Goal: Task Accomplishment & Management: Manage account settings

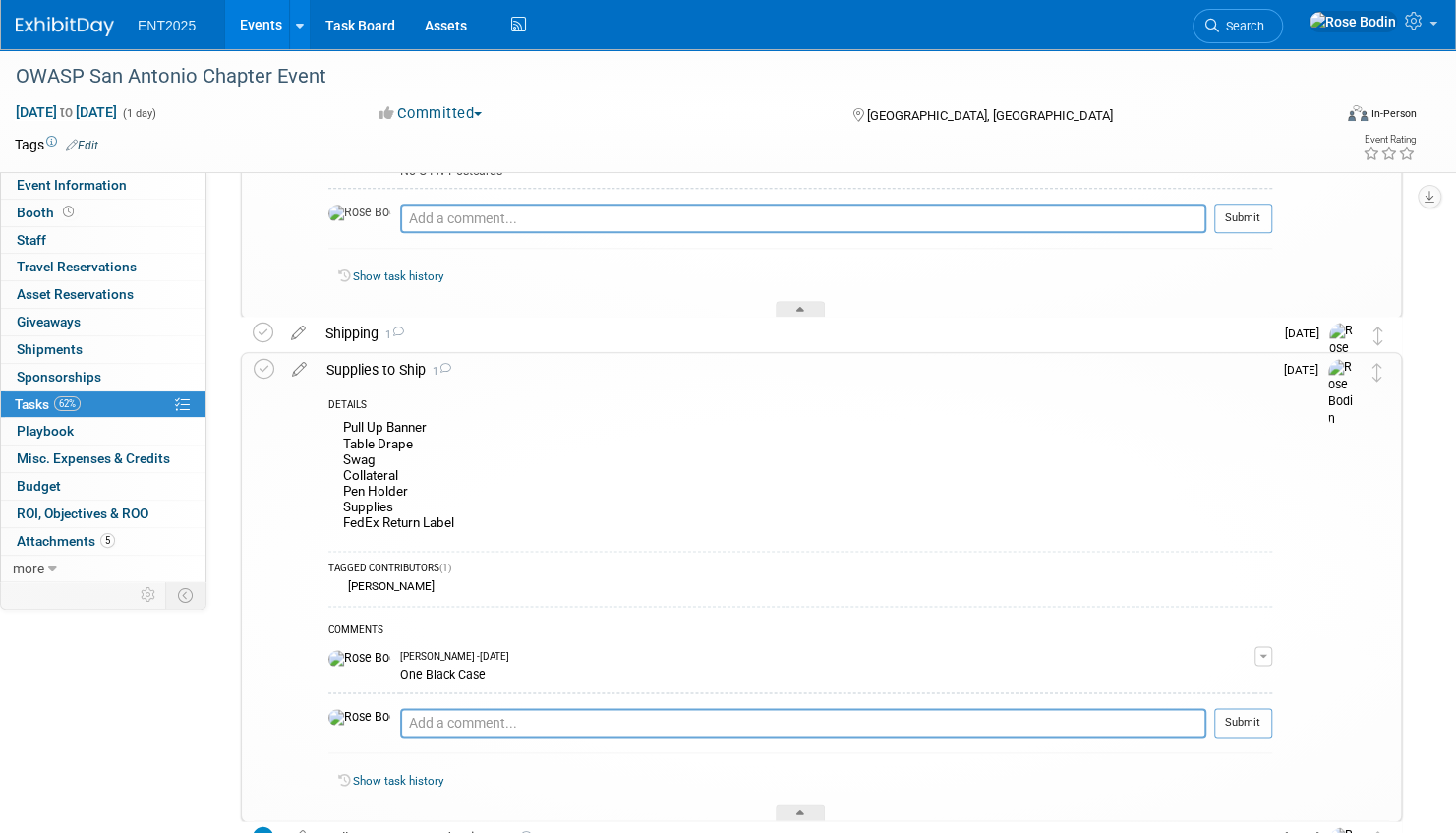
scroll to position [1094, 0]
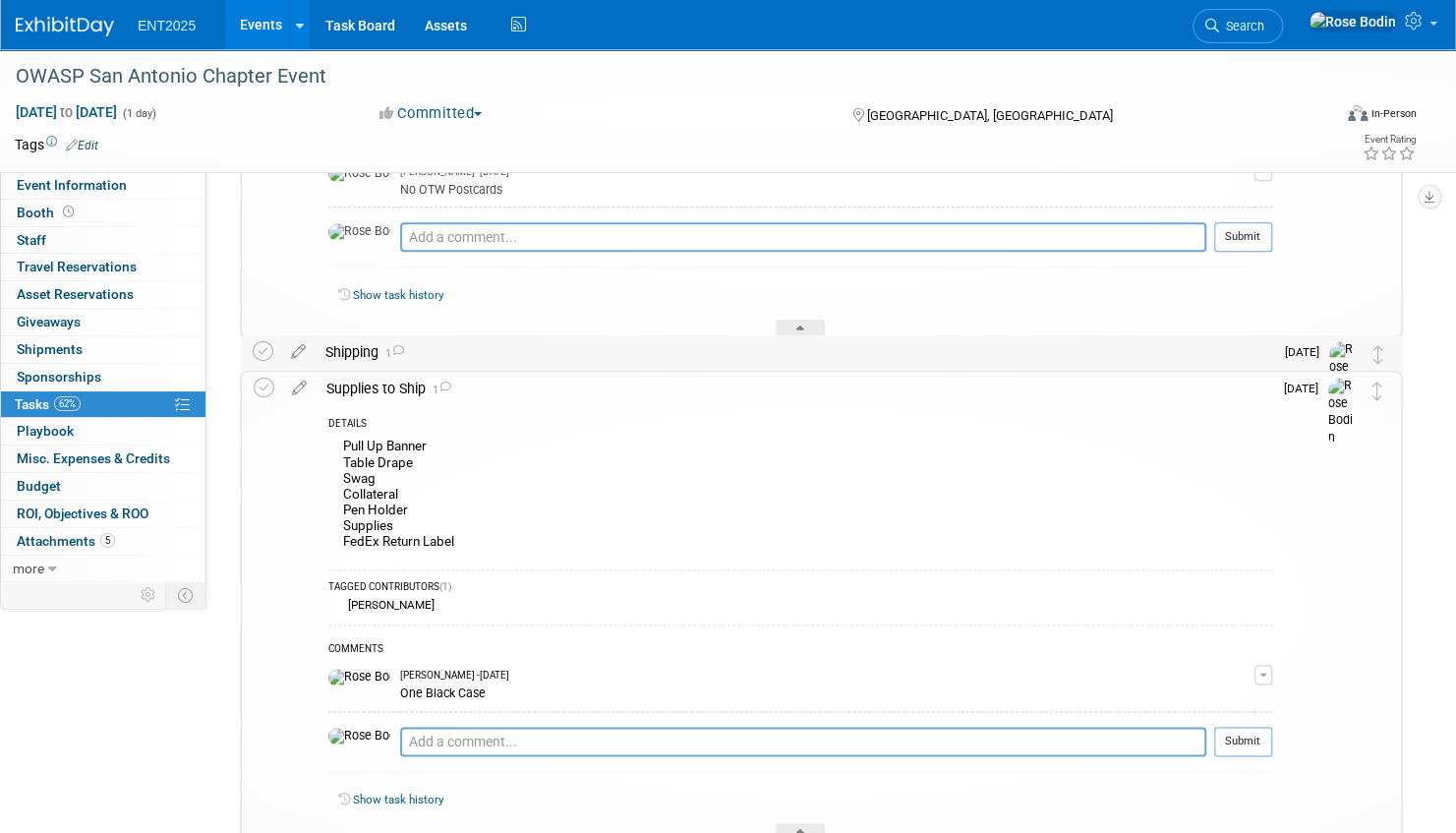
click at [938, 349] on div "Shipping 1" at bounding box center [794, 352] width 958 height 33
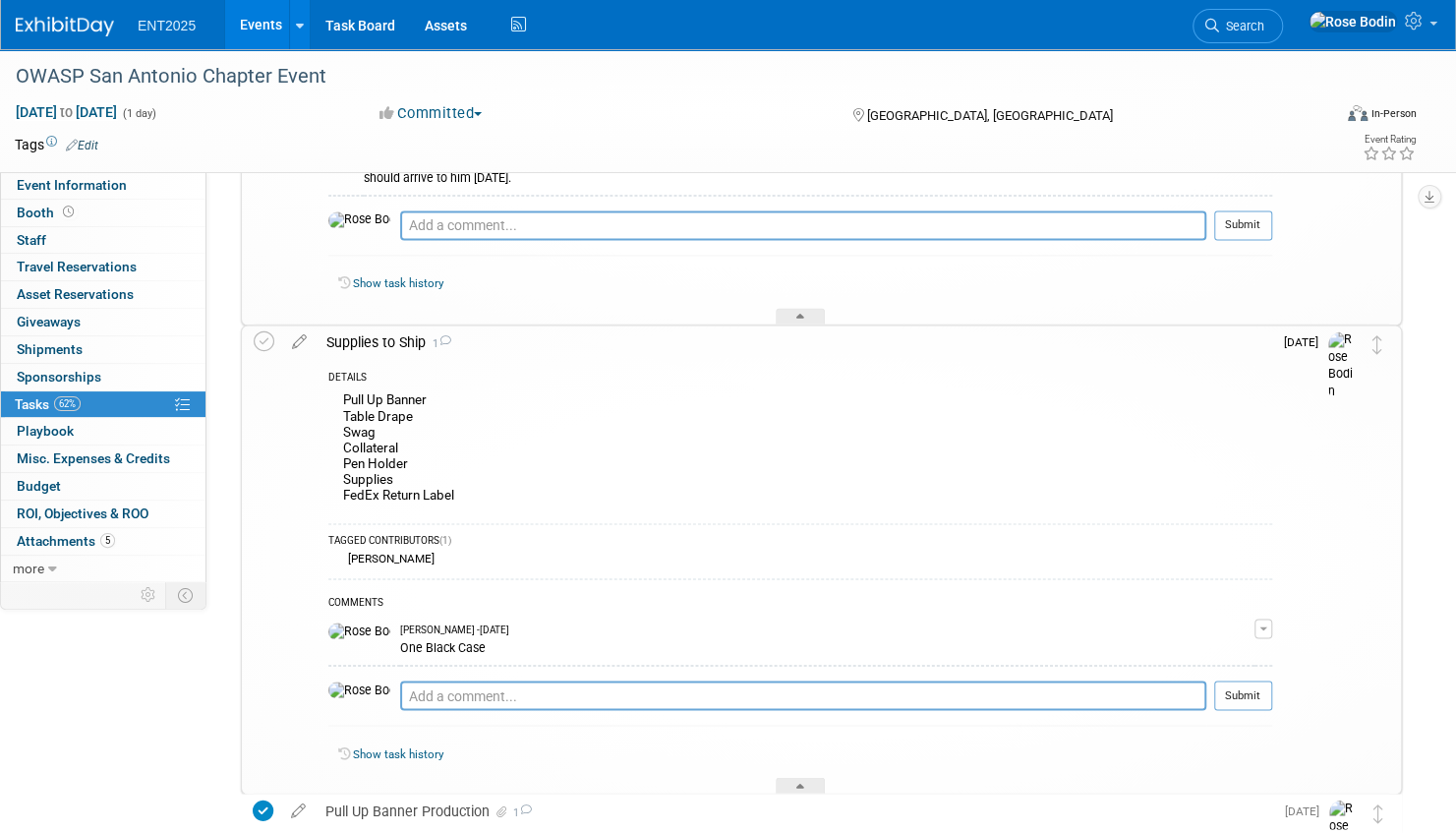
scroll to position [1573, 0]
click at [148, 182] on link "Event Information" at bounding box center [103, 185] width 205 height 27
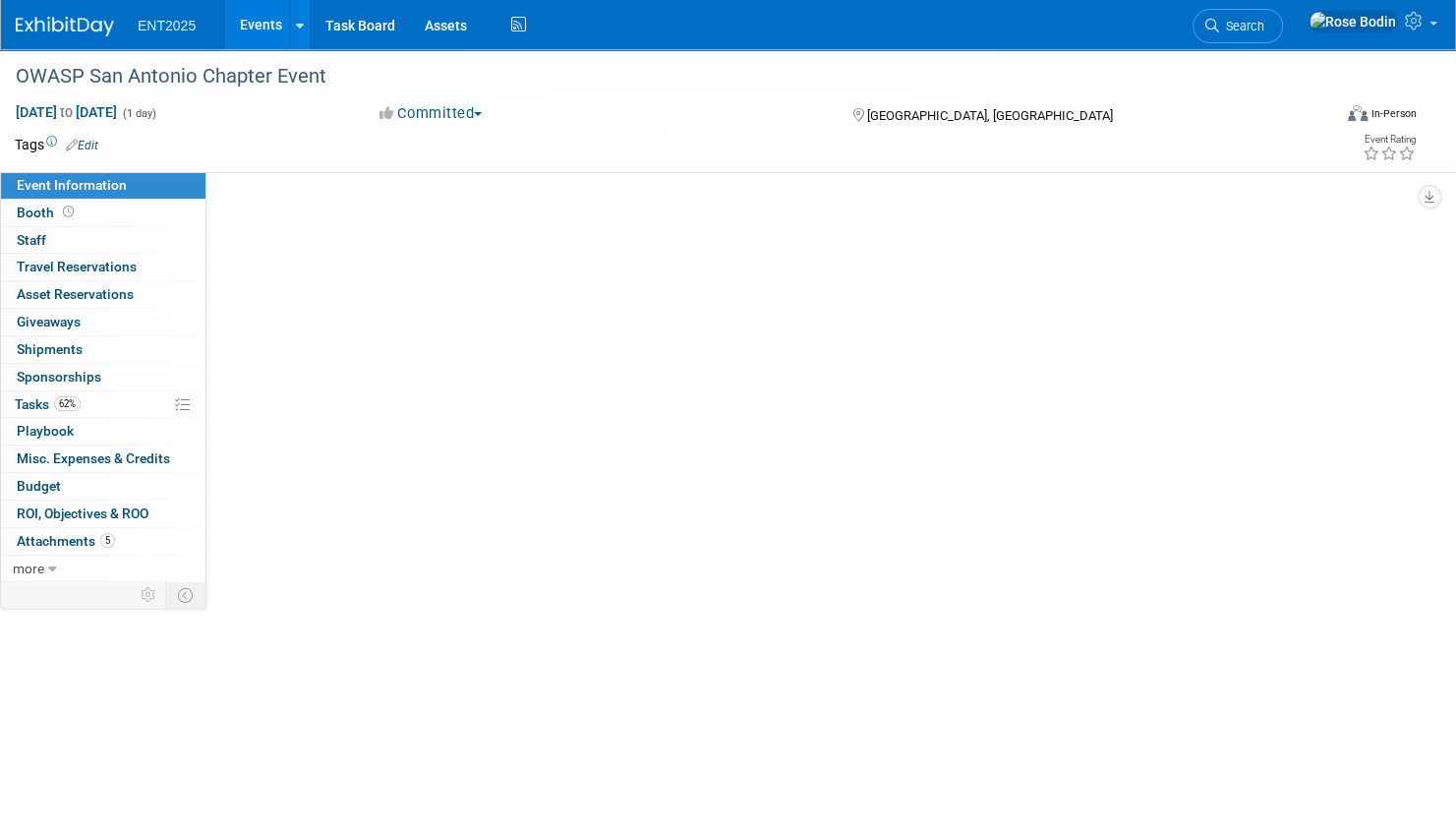
scroll to position [0, 0]
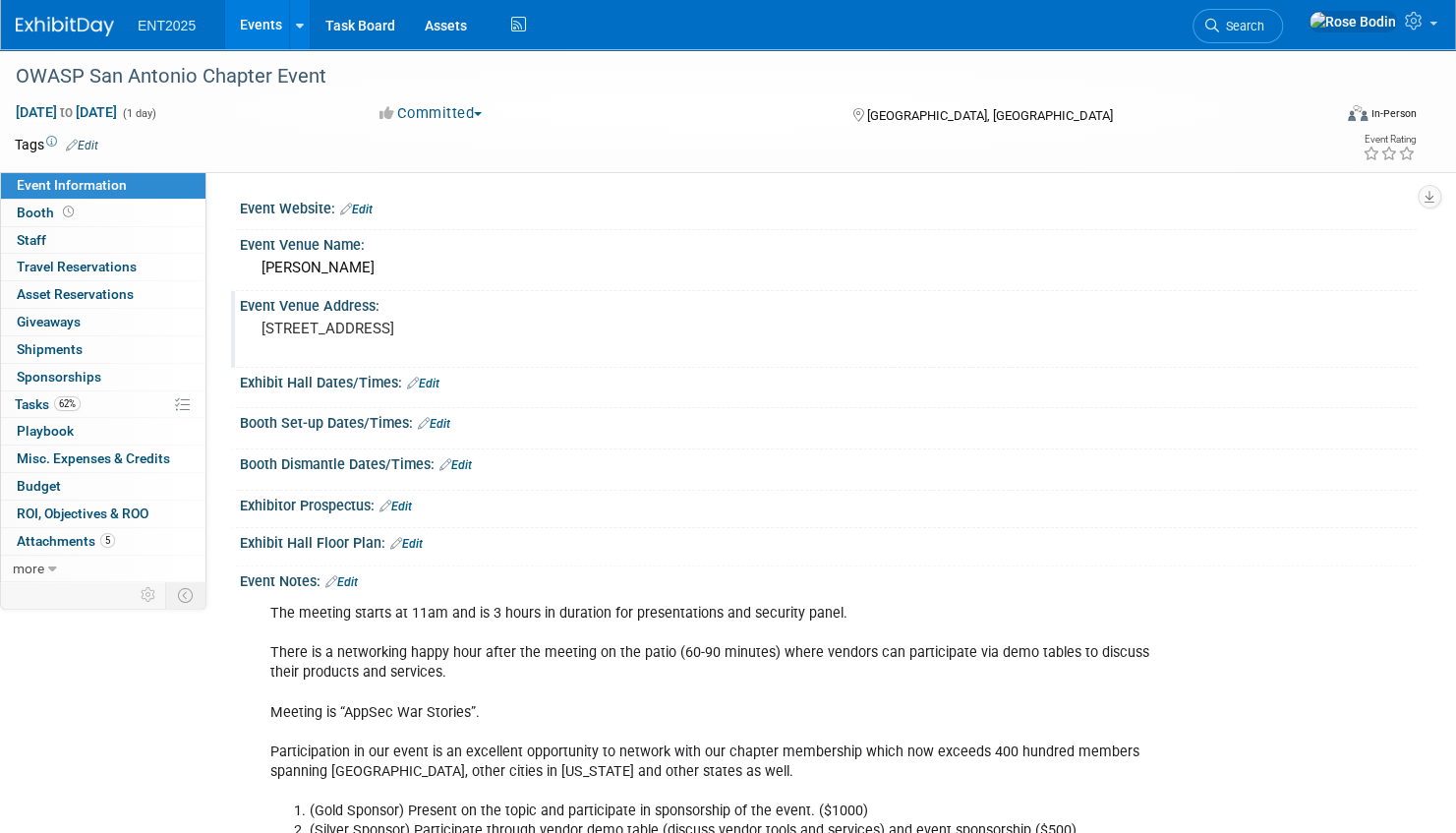
drag, startPoint x: 262, startPoint y: 329, endPoint x: 437, endPoint y: 348, distance: 176.0
click at [437, 338] on pre "[STREET_ADDRESS]" at bounding box center [485, 329] width 447 height 18
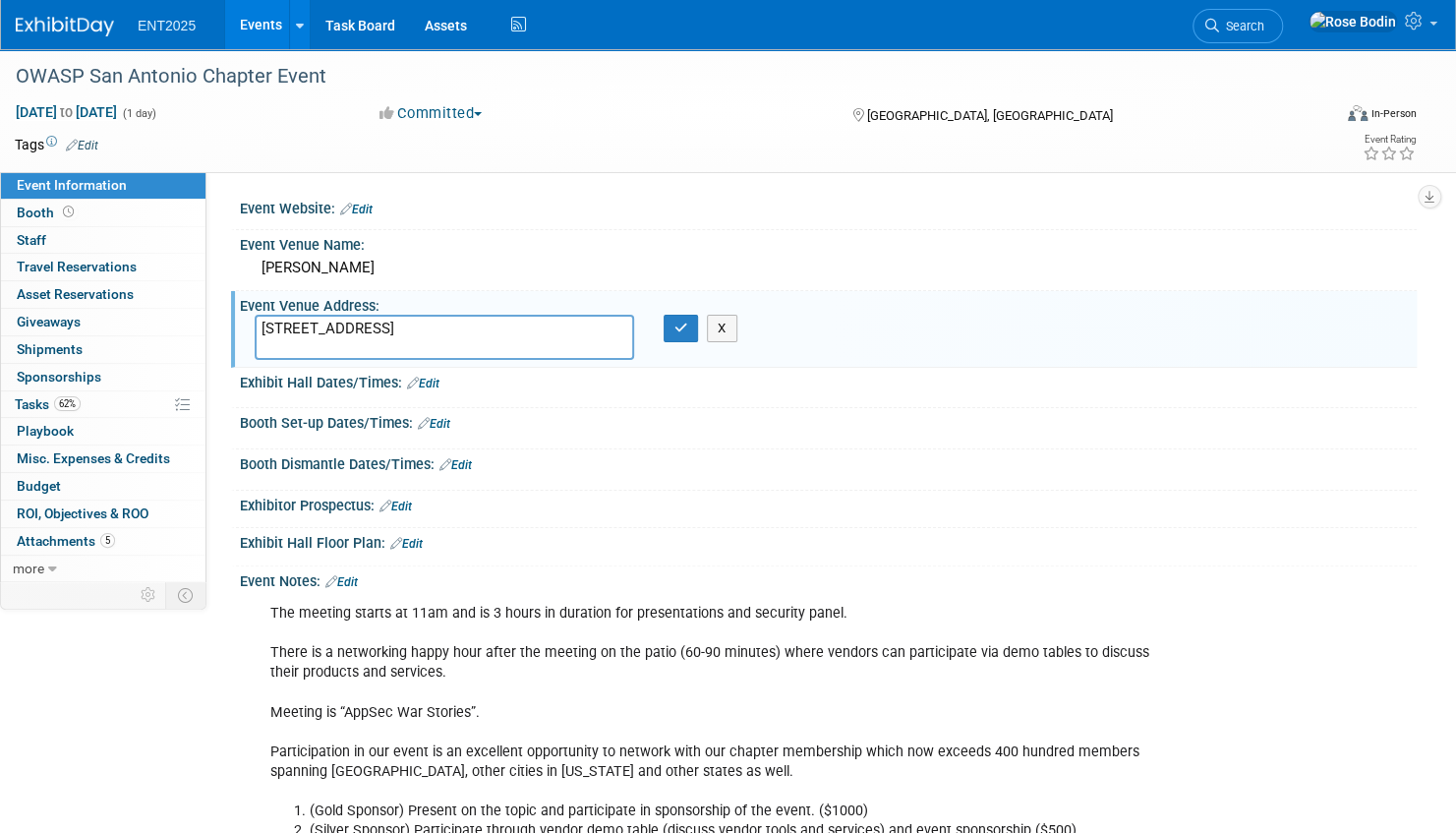
drag, startPoint x: 420, startPoint y: 346, endPoint x: 251, endPoint y: 326, distance: 170.2
click at [251, 326] on div "[STREET_ADDRESS]" at bounding box center [444, 337] width 409 height 45
click at [757, 258] on div "[PERSON_NAME]" at bounding box center [828, 268] width 1147 height 31
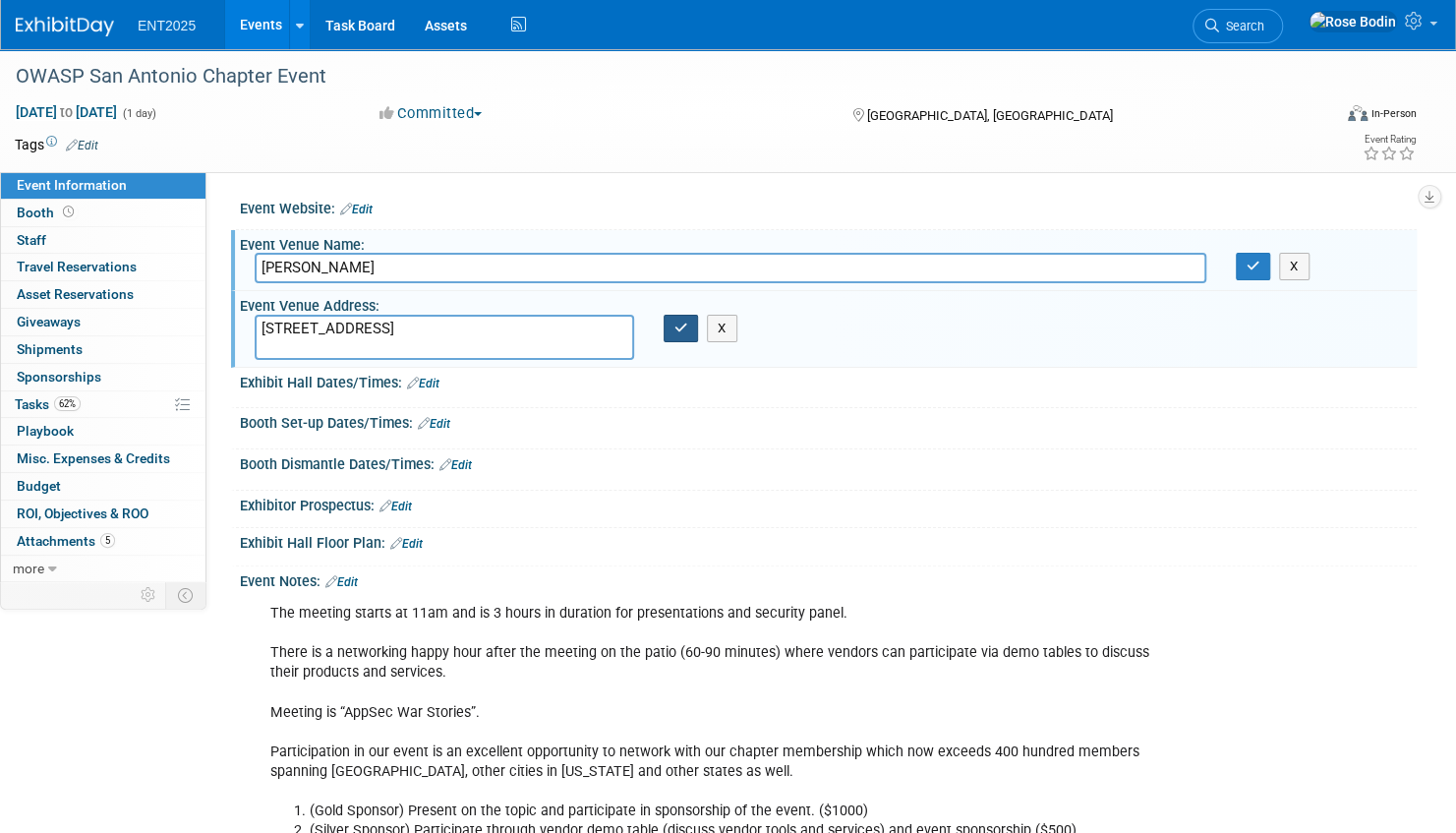
click at [679, 331] on icon "button" at bounding box center [681, 328] width 14 height 13
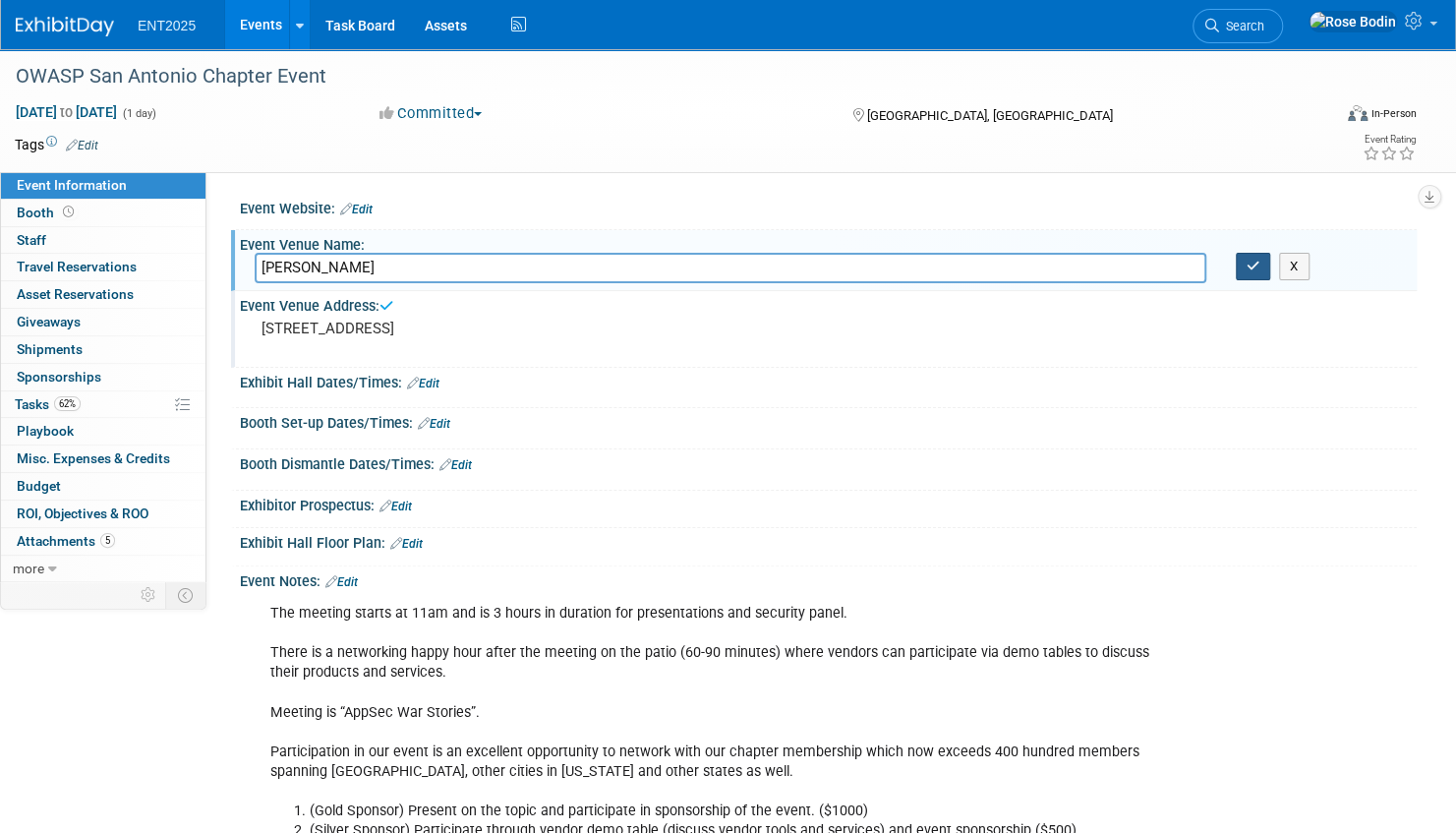
click at [1253, 260] on icon "button" at bounding box center [1253, 266] width 14 height 13
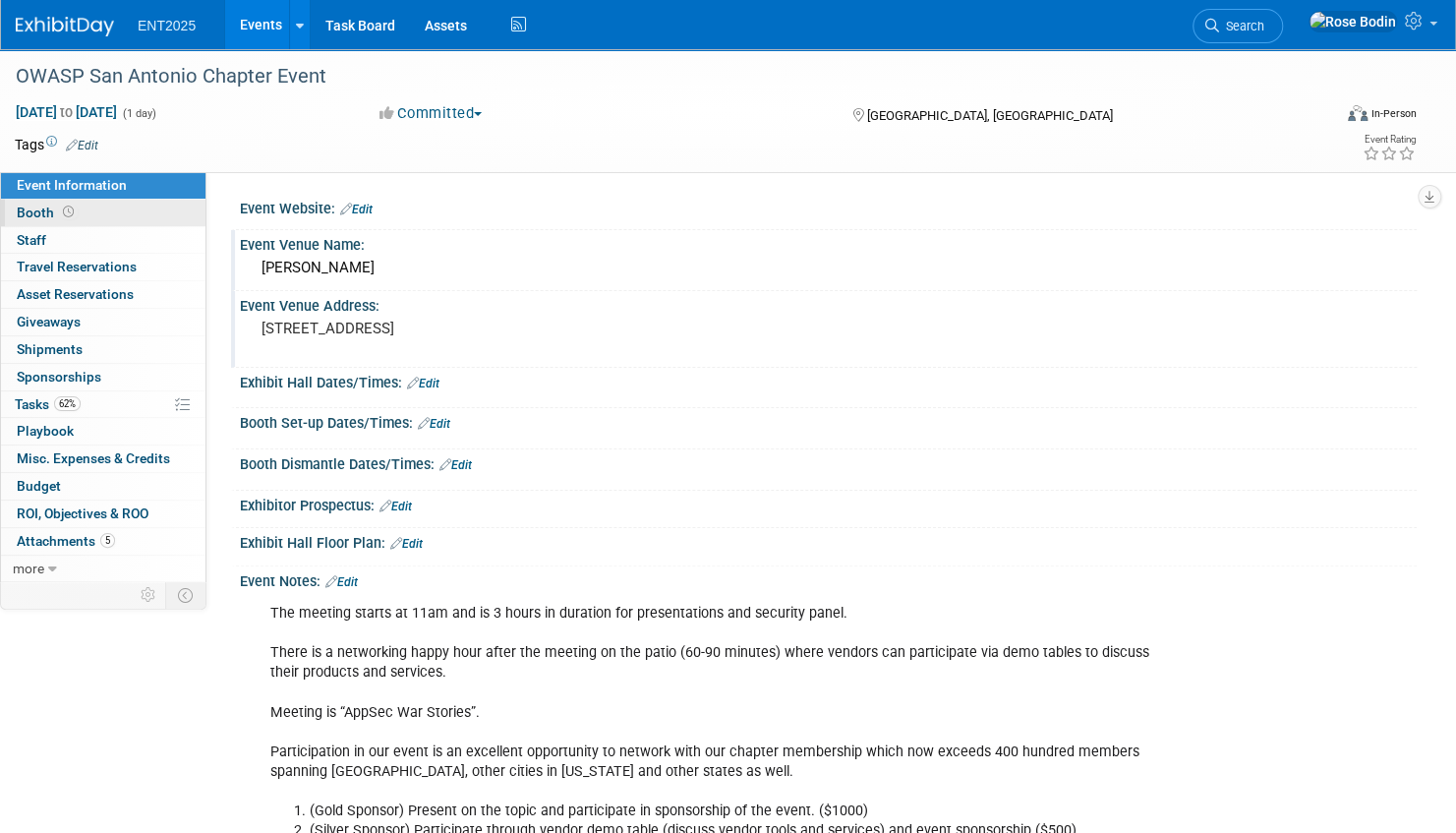
click at [120, 214] on link "Booth" at bounding box center [103, 213] width 205 height 27
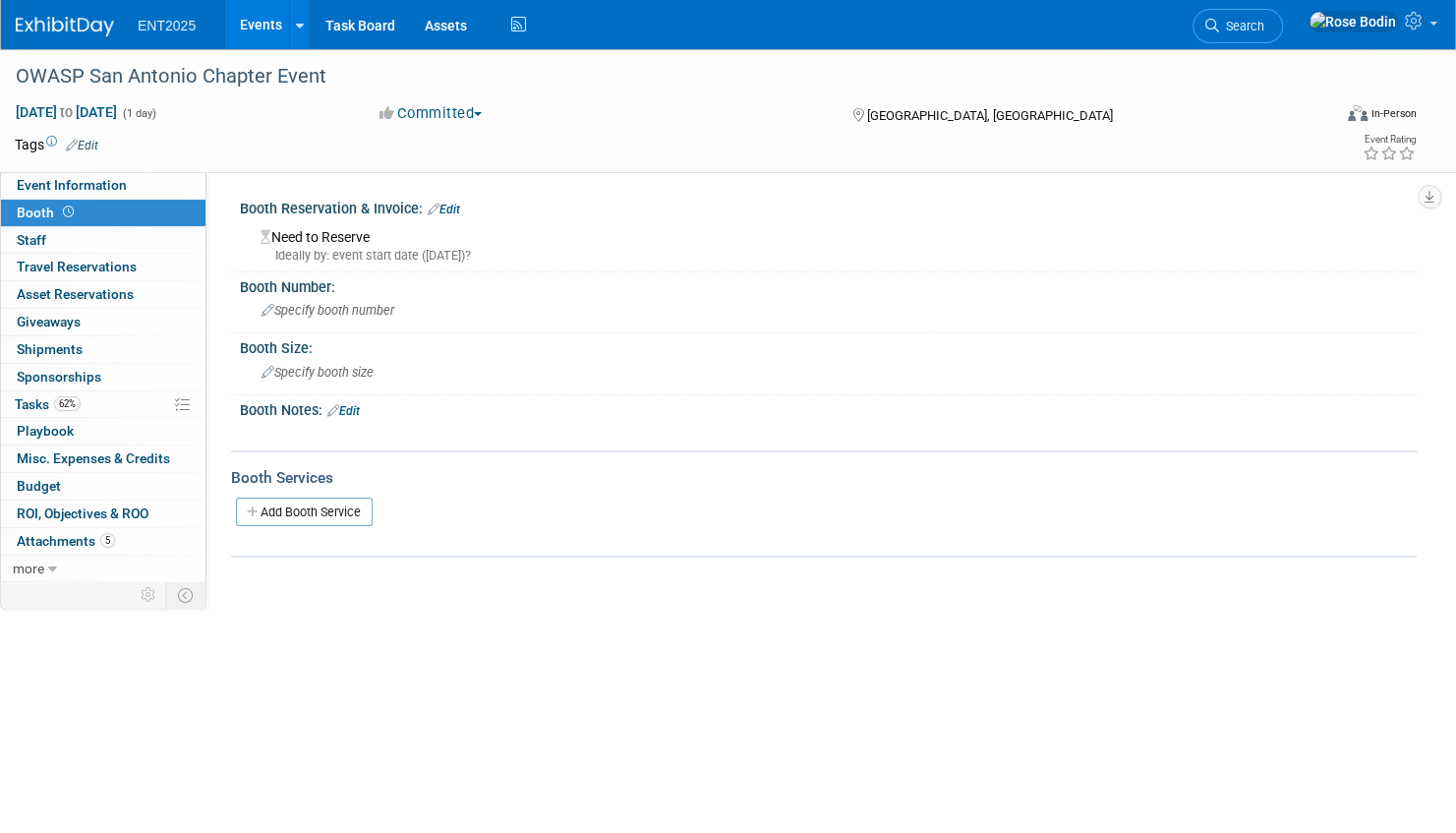
click at [453, 205] on link "Edit" at bounding box center [443, 210] width 32 height 14
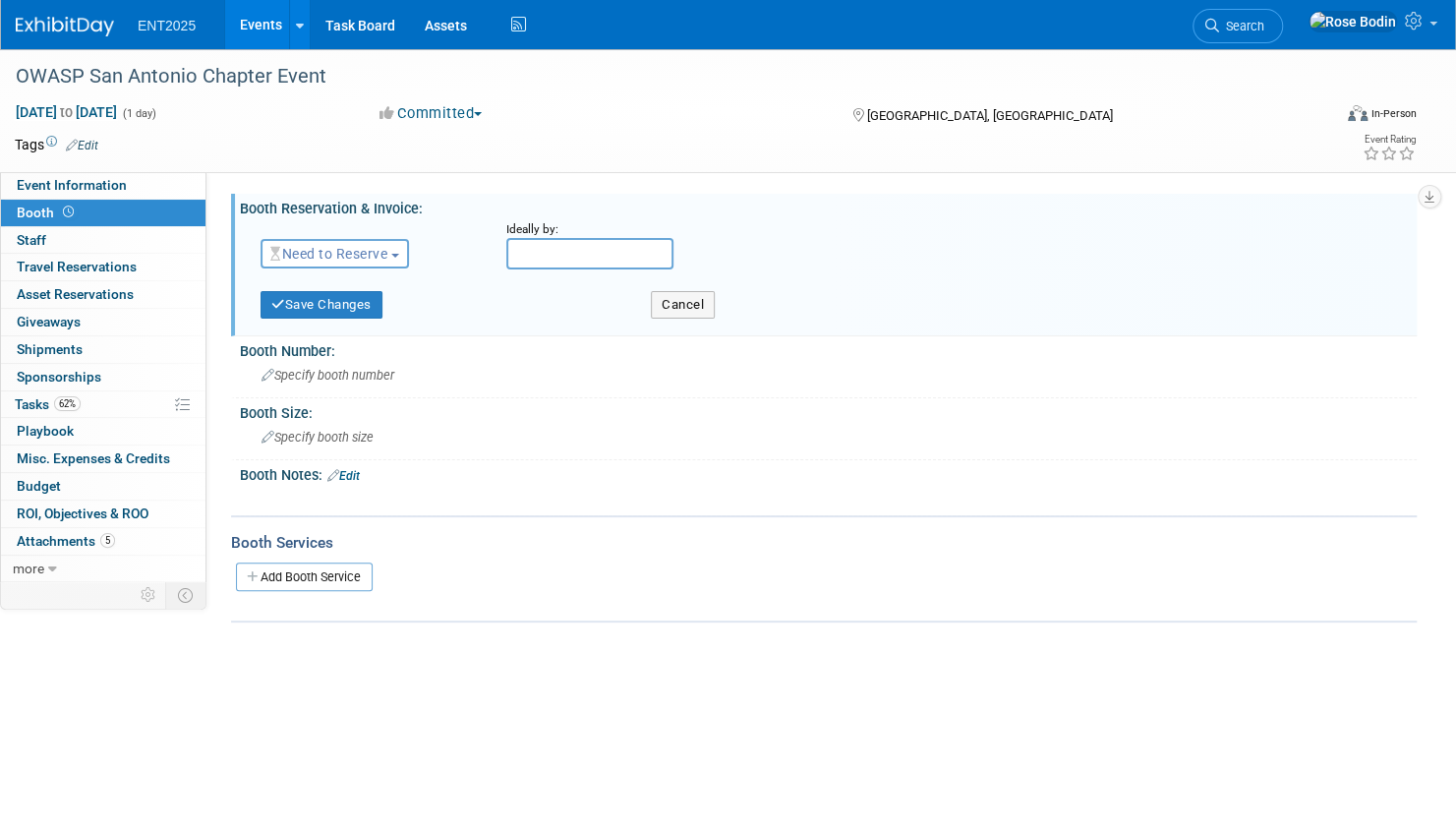
click at [354, 253] on span "Need to Reserve" at bounding box center [329, 254] width 117 height 16
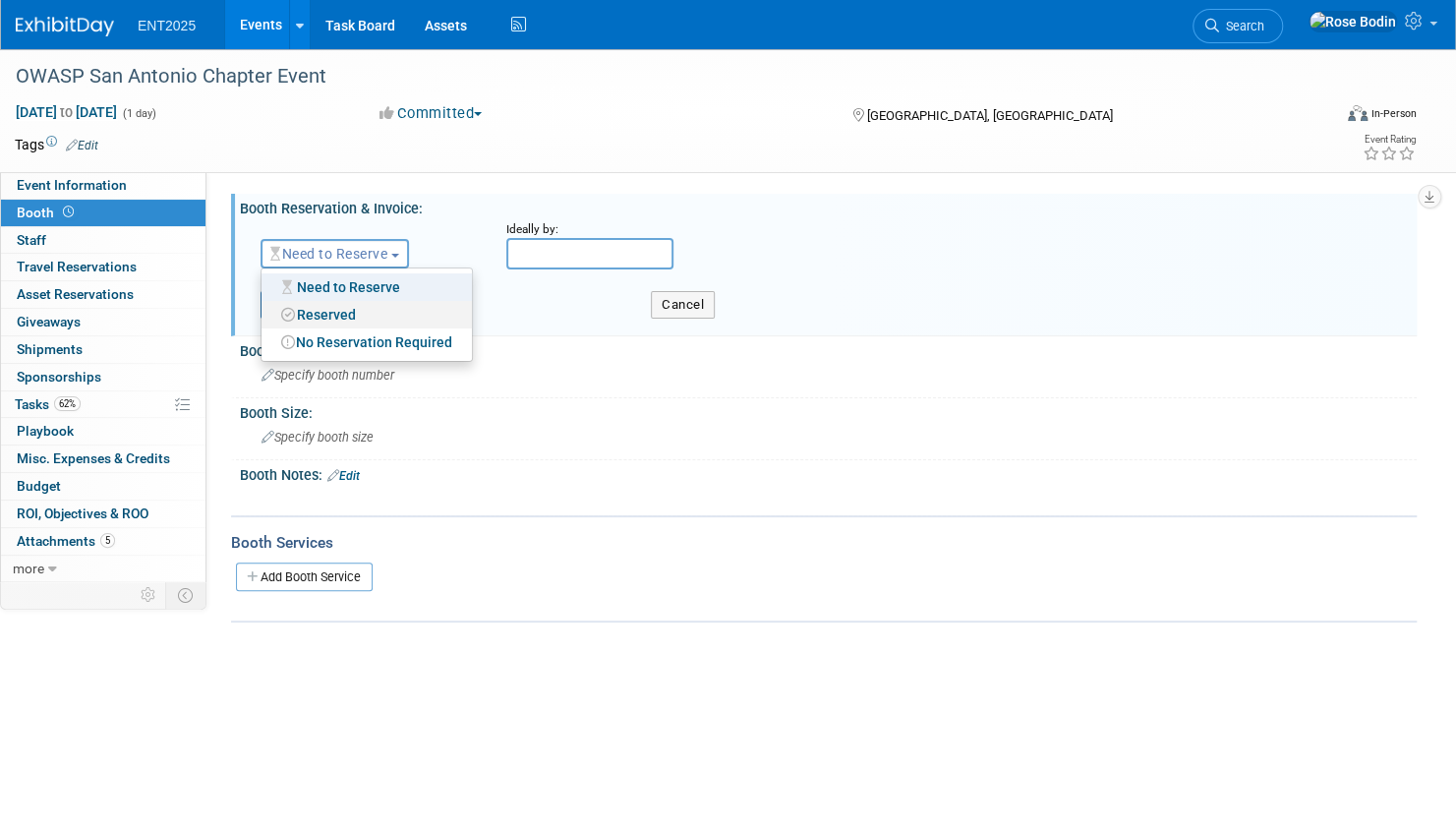
click at [336, 315] on link "Reserved" at bounding box center [366, 315] width 211 height 28
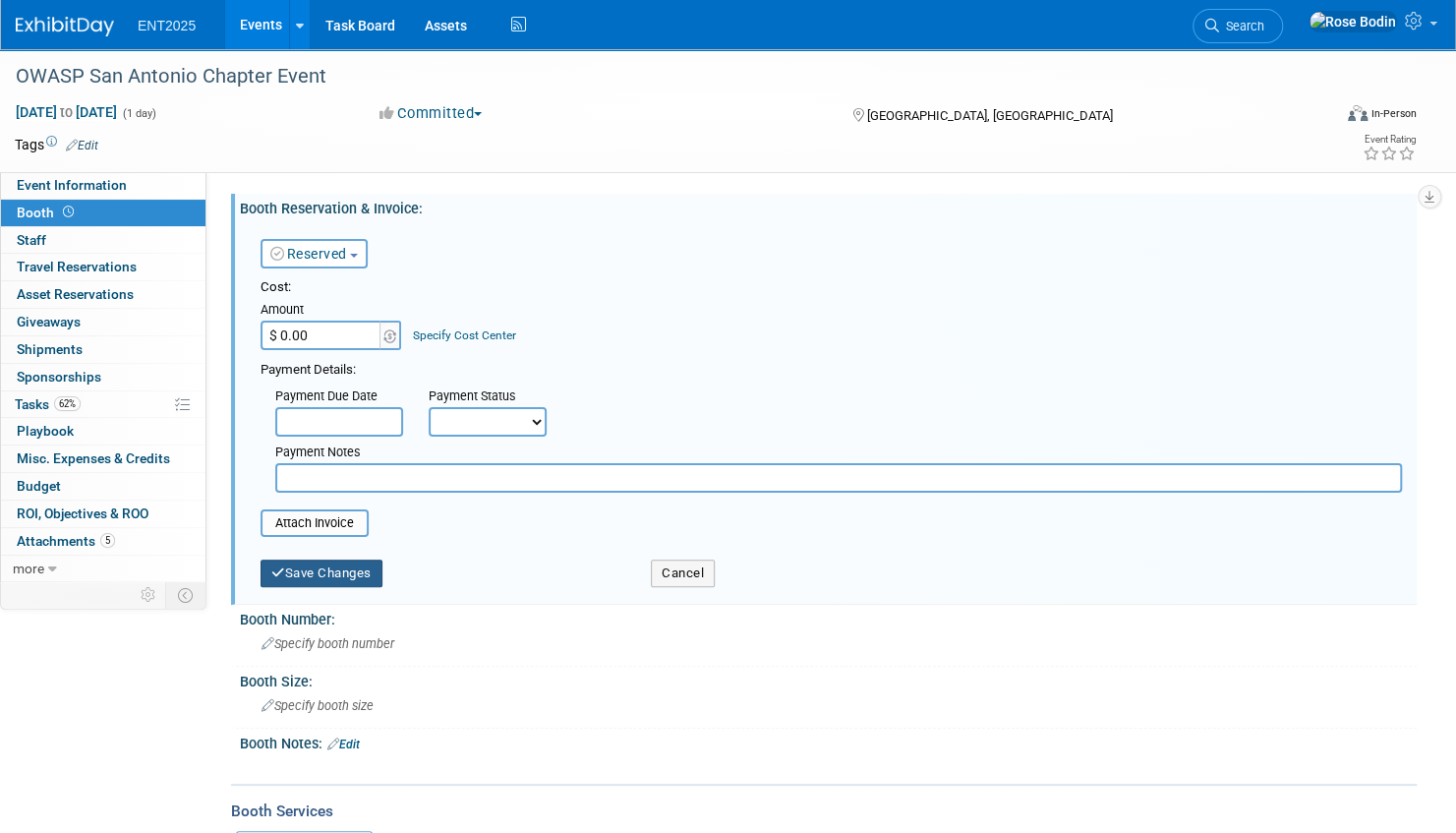
click at [315, 571] on button "Save Changes" at bounding box center [322, 573] width 122 height 28
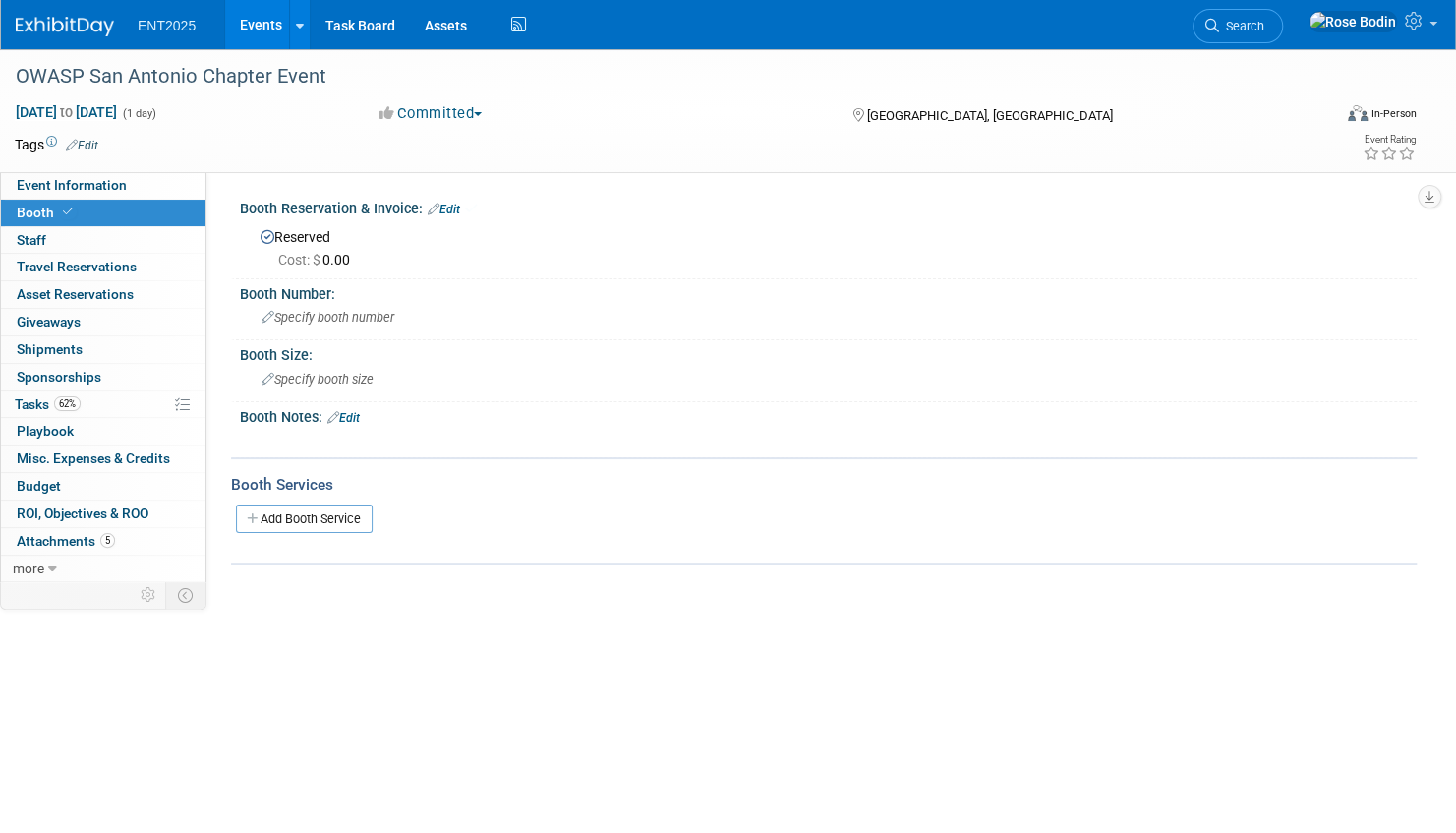
click at [256, 22] on link "Events" at bounding box center [261, 24] width 72 height 49
